Goal: Task Accomplishment & Management: Complete application form

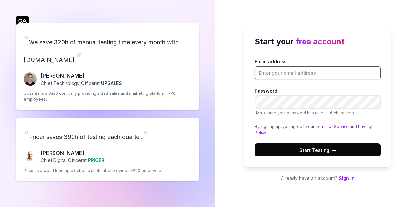
click at [281, 73] on input "Email address" at bounding box center [318, 72] width 126 height 13
type input "[EMAIL_ADDRESS][DOMAIN_NAME]"
click at [311, 155] on button "Start Testing →" at bounding box center [318, 149] width 126 height 13
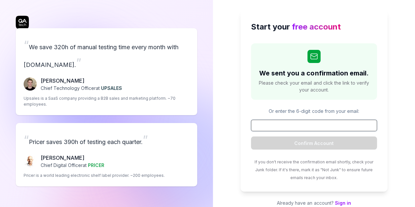
click at [297, 128] on input at bounding box center [314, 125] width 126 height 11
paste input "111442"
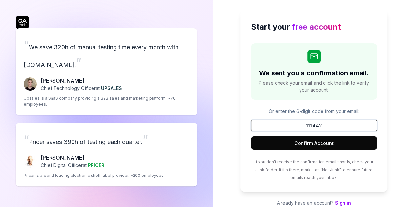
type input "111442"
click at [319, 137] on button "Confirm Account" at bounding box center [314, 142] width 126 height 13
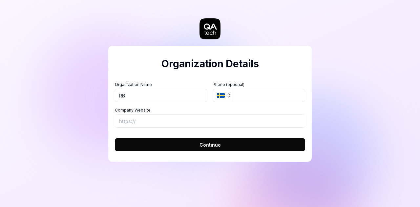
type input "RB"
click at [244, 122] on input "Company Website" at bounding box center [210, 120] width 190 height 13
click at [243, 122] on input "Company Website" at bounding box center [210, 120] width 190 height 13
click at [233, 145] on button "Continue" at bounding box center [210, 144] width 190 height 13
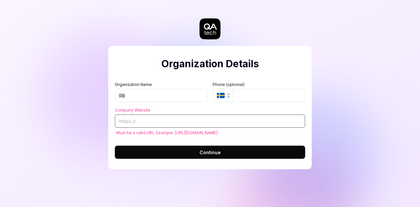
paste input "[URL][DOMAIN_NAME]"
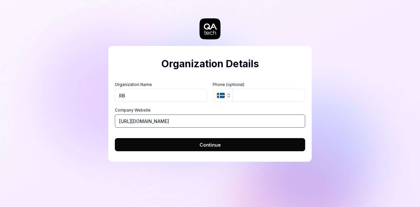
type input "[URL][DOMAIN_NAME]"
click at [207, 147] on span "Continue" at bounding box center [209, 144] width 21 height 7
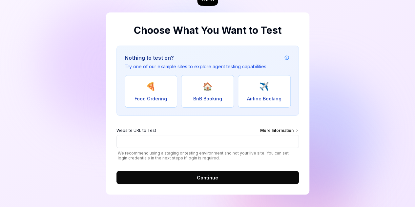
scroll to position [33, 0]
click at [208, 89] on span "🏠" at bounding box center [207, 87] width 10 height 12
type input "[URL][DOMAIN_NAME]"
click at [190, 174] on button "Continue" at bounding box center [207, 177] width 182 height 13
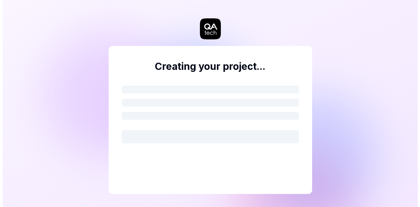
scroll to position [0, 0]
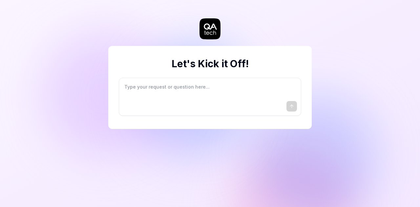
type textarea "*"
type textarea "I"
type textarea "*"
type textarea "I"
type textarea "*"
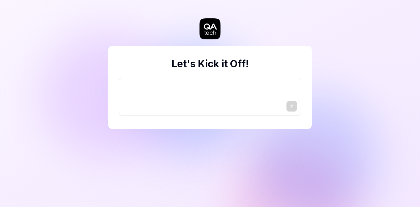
type textarea "I w"
type textarea "*"
type textarea "I wa"
type textarea "*"
type textarea "I wan"
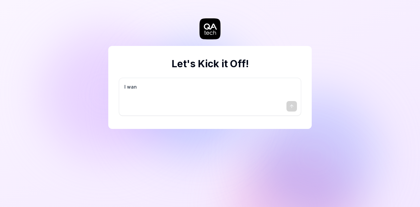
type textarea "*"
type textarea "I want"
type textarea "*"
type textarea "I want"
type textarea "*"
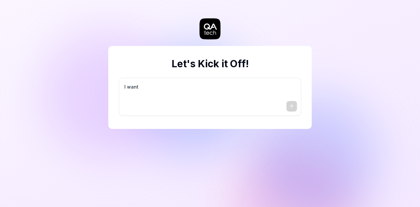
type textarea "I want a"
type textarea "*"
type textarea "I want a"
type textarea "*"
type textarea "I want a g"
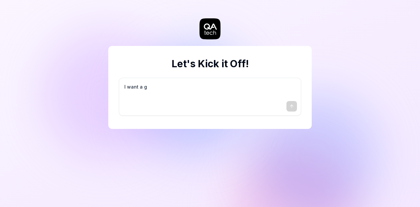
type textarea "*"
type textarea "I want a go"
type textarea "*"
type textarea "I want a goo"
type textarea "*"
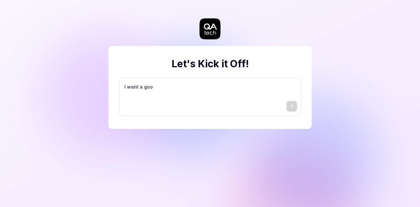
type textarea "I want a good"
type textarea "*"
type textarea "I want a good"
type textarea "*"
type textarea "I want a good t"
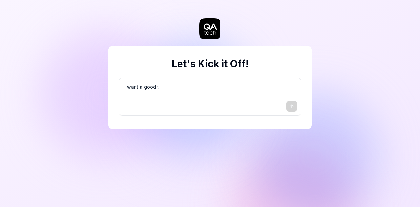
type textarea "*"
type textarea "I want a good te"
type textarea "*"
type textarea "I want a good tes"
type textarea "*"
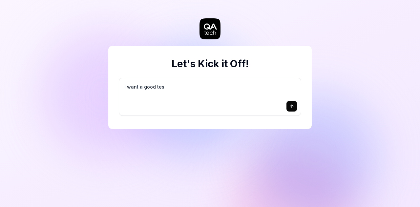
type textarea "I want a good test"
type textarea "*"
type textarea "I want a good test"
type textarea "*"
type textarea "I want a good test s"
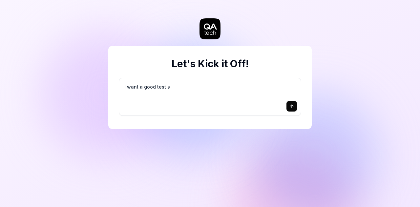
type textarea "*"
type textarea "I want a good test se"
type textarea "*"
type textarea "I want a good test set"
type textarea "*"
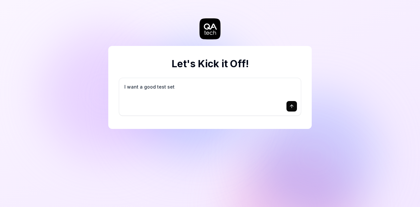
type textarea "I want a good test setu"
type textarea "*"
type textarea "I want a good test setup"
type textarea "*"
type textarea "I want a good test setup"
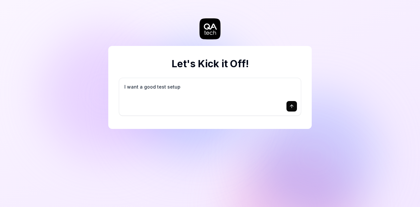
type textarea "*"
type textarea "I want a good test setup f"
type textarea "*"
type textarea "I want a good test setup fo"
type textarea "*"
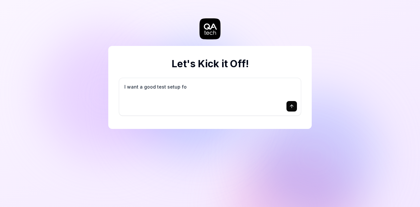
type textarea "I want a good test setup for"
type textarea "*"
type textarea "I want a good test setup for"
type textarea "*"
type textarea "I want a good test setup for m"
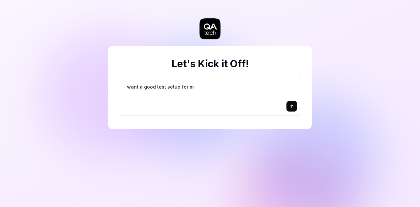
type textarea "*"
type textarea "I want a good test setup for my"
type textarea "*"
type textarea "I want a good test setup for my"
type textarea "*"
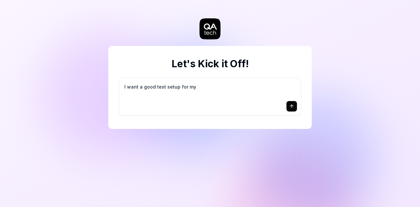
type textarea "I want a good test setup for my s"
type textarea "*"
type textarea "I want a good test setup for my si"
type textarea "*"
type textarea "I want a good test setup for my sit"
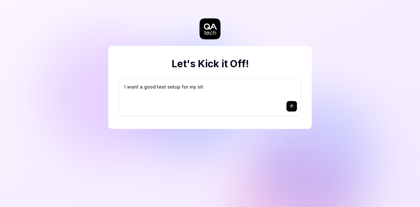
type textarea "*"
type textarea "I want a good test setup for my site"
type textarea "*"
type textarea "I want a good test setup for my site"
type textarea "*"
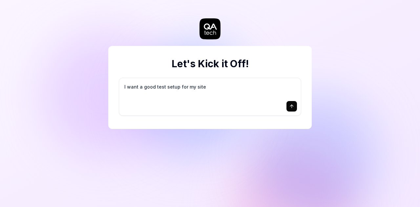
type textarea "I want a good test setup for my site -"
type textarea "*"
type textarea "I want a good test setup for my site -"
type textarea "*"
type textarea "I want a good test setup for my site - h"
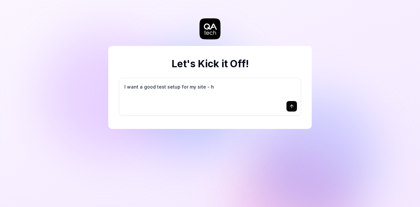
type textarea "*"
type textarea "I want a good test setup for my site - he"
type textarea "*"
type textarea "I want a good test setup for my site - hel"
type textarea "*"
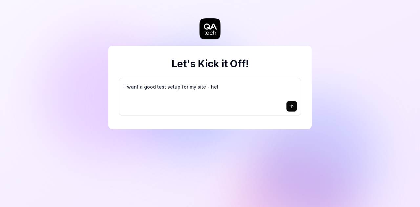
type textarea "I want a good test setup for my site - help"
type textarea "*"
type textarea "I want a good test setup for my site - help"
type textarea "*"
type textarea "I want a good test setup for my site - help m"
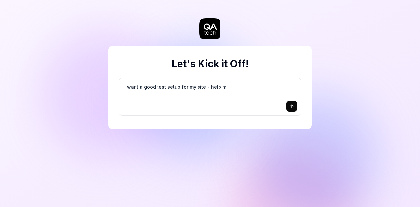
type textarea "*"
type textarea "I want a good test setup for my site - help me"
type textarea "*"
type textarea "I want a good test setup for my site - help me"
type textarea "*"
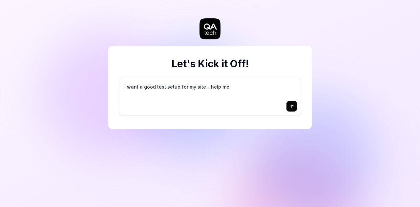
type textarea "I want a good test setup for my site - help me c"
type textarea "*"
type textarea "I want a good test setup for my site - help me cr"
type textarea "*"
type textarea "I want a good test setup for my site - help me cre"
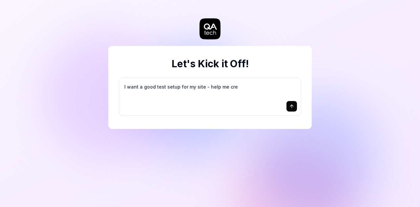
type textarea "*"
type textarea "I want a good test setup for my site - help me crea"
type textarea "*"
type textarea "I want a good test setup for my site - help me creat"
type textarea "*"
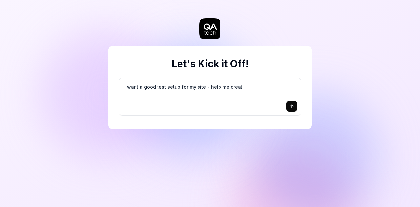
type textarea "I want a good test setup for my site - help me create"
type textarea "*"
type textarea "I want a good test setup for my site - help me create"
type textarea "*"
type textarea "I want a good test setup for my site - help me create t"
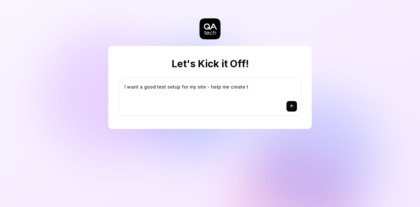
type textarea "*"
type textarea "I want a good test setup for my site - help me create th"
type textarea "*"
type textarea "I want a good test setup for my site - help me create the"
type textarea "*"
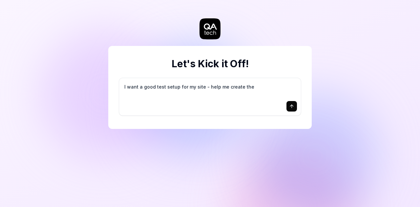
type textarea "I want a good test setup for my site - help me create the"
type textarea "*"
type textarea "I want a good test setup for my site - help me create the f"
type textarea "*"
type textarea "I want a good test setup for my site - help me create the fi"
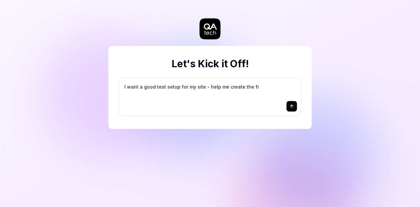
type textarea "*"
type textarea "I want a good test setup for my site - help me create the fir"
type textarea "*"
type textarea "I want a good test setup for my site - help me create the firs"
type textarea "*"
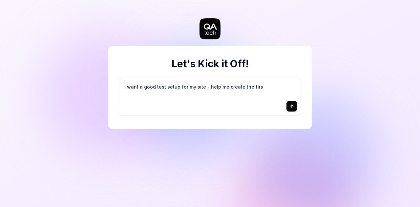
type textarea "I want a good test setup for my site - help me create the first"
type textarea "*"
type textarea "I want a good test setup for my site - help me create the first"
type textarea "*"
type textarea "I want a good test setup for my site - help me create the first 3"
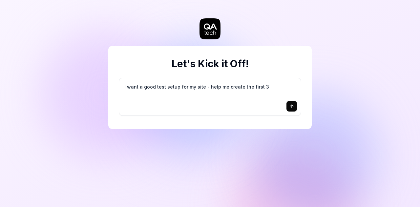
type textarea "*"
type textarea "I want a good test setup for my site - help me create the first 3-"
type textarea "*"
type textarea "I want a good test setup for my site - help me create the first 3-5"
type textarea "*"
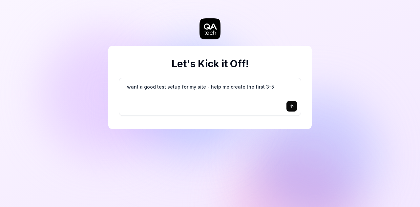
type textarea "I want a good test setup for my site - help me create the first 3-5"
type textarea "*"
type textarea "I want a good test setup for my site - help me create the first 3-5 t"
type textarea "*"
type textarea "I want a good test setup for my site - help me create the first 3-5 te"
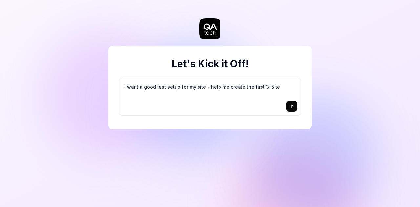
type textarea "*"
type textarea "I want a good test setup for my site - help me create the first 3-5 tes"
type textarea "*"
type textarea "I want a good test setup for my site - help me create the first 3-5 test"
type textarea "*"
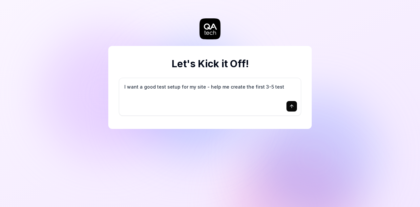
type textarea "I want a good test setup for my site - help me create the first 3-5 test"
type textarea "*"
type textarea "I want a good test setup for my site - help me create the first 3-5 test c"
type textarea "*"
type textarea "I want a good test setup for my site - help me create the first 3-5 test ca"
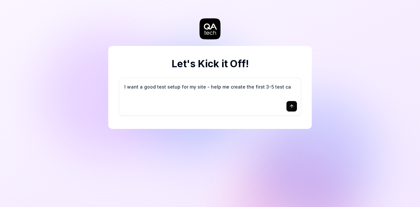
type textarea "*"
type textarea "I want a good test setup for my site - help me create the first 3-5 test cas"
type textarea "*"
type textarea "I want a good test setup for my site - help me create the first 3-5 test case"
type textarea "*"
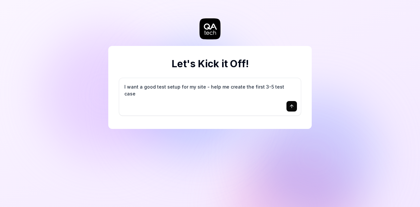
type textarea "I want a good test setup for my site - help me create the first 3-5 test cases"
click at [288, 104] on button "submit" at bounding box center [291, 106] width 10 height 10
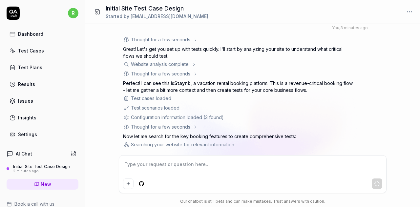
scroll to position [23, 0]
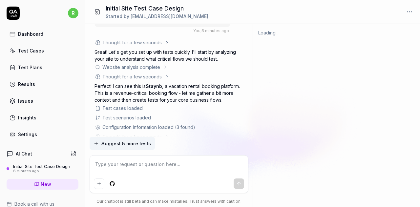
type textarea "*"
